Goal: Transaction & Acquisition: Purchase product/service

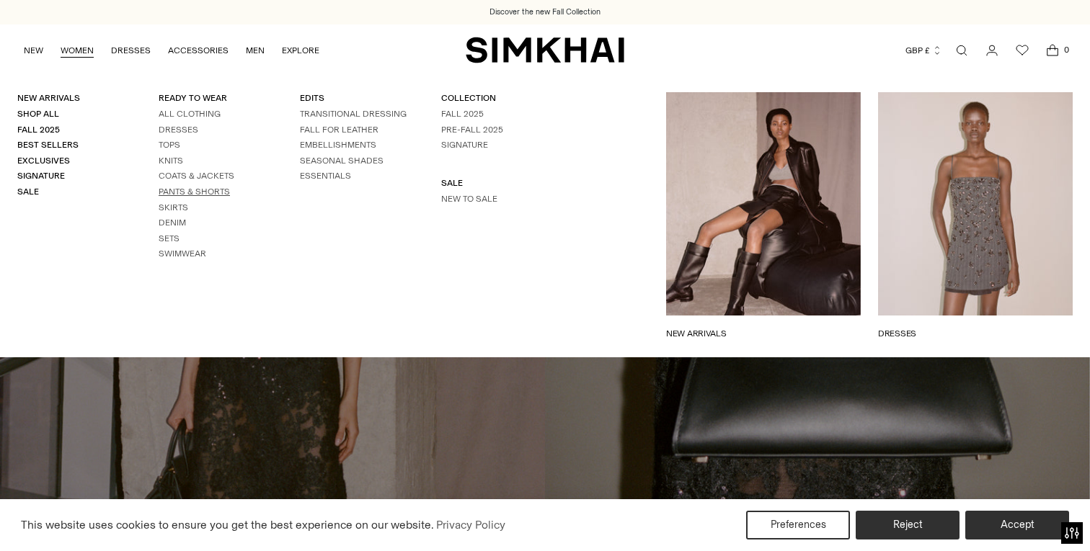
click at [207, 190] on link "Pants & Shorts" at bounding box center [194, 192] width 71 height 10
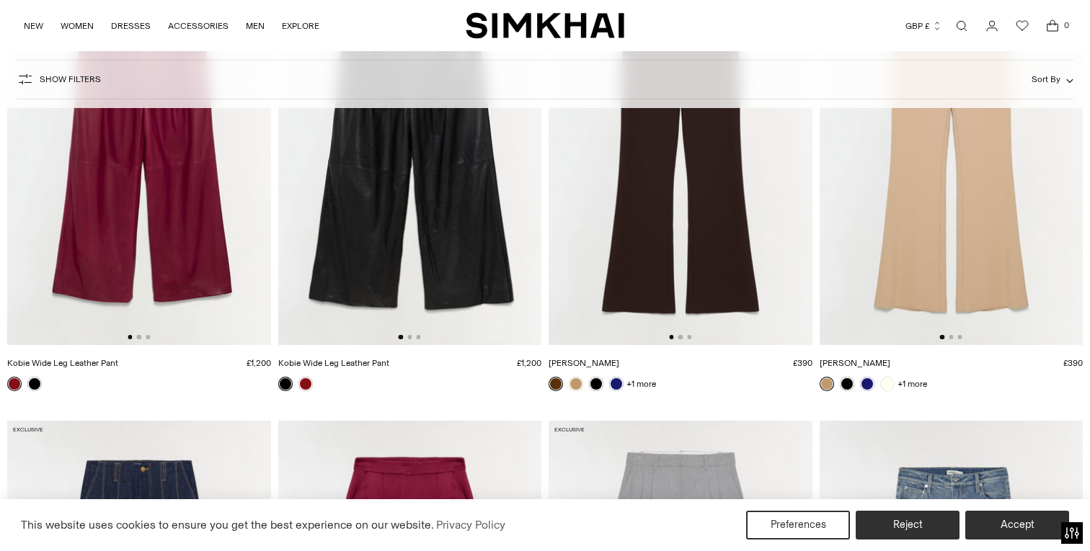
scroll to position [283, 0]
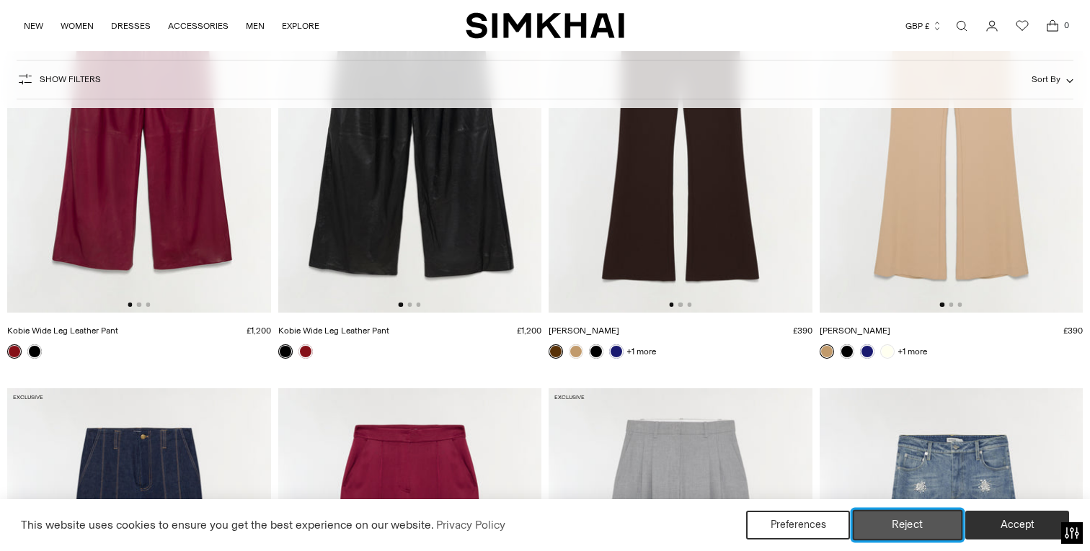
click at [904, 522] on button "Reject" at bounding box center [908, 525] width 110 height 30
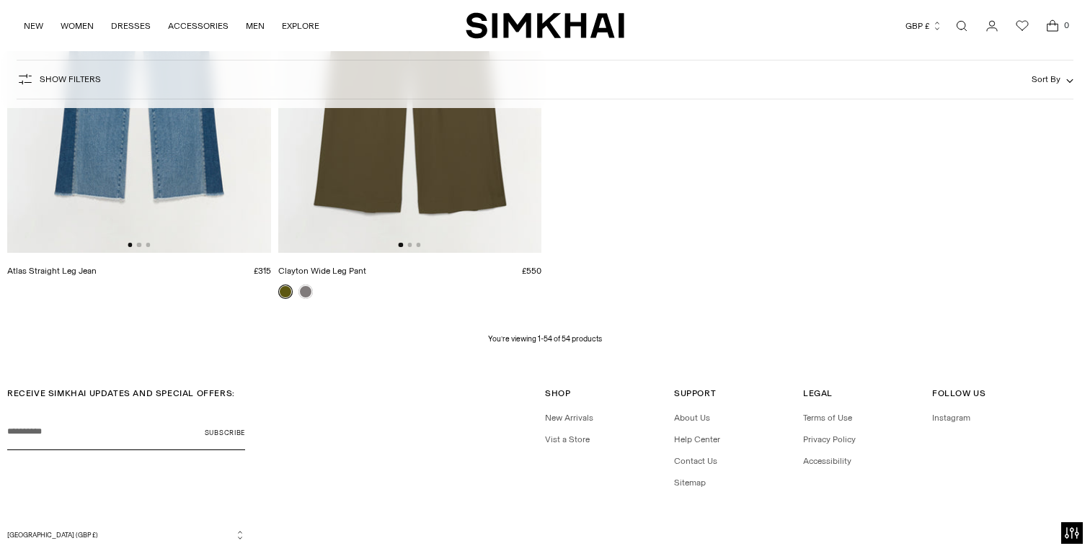
scroll to position [6474, 0]
